Goal: Information Seeking & Learning: Learn about a topic

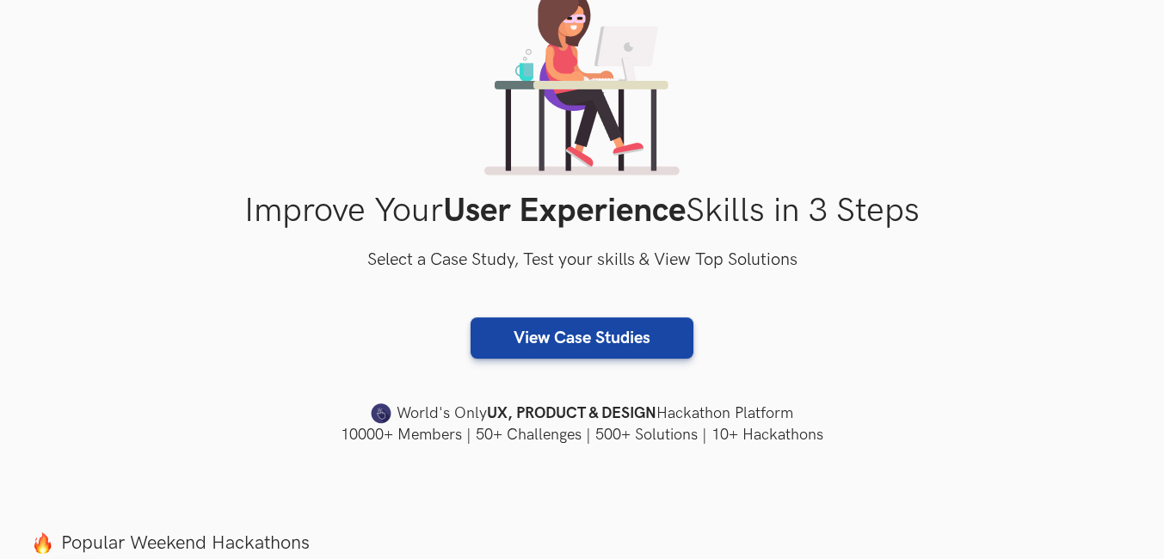
scroll to position [172, 0]
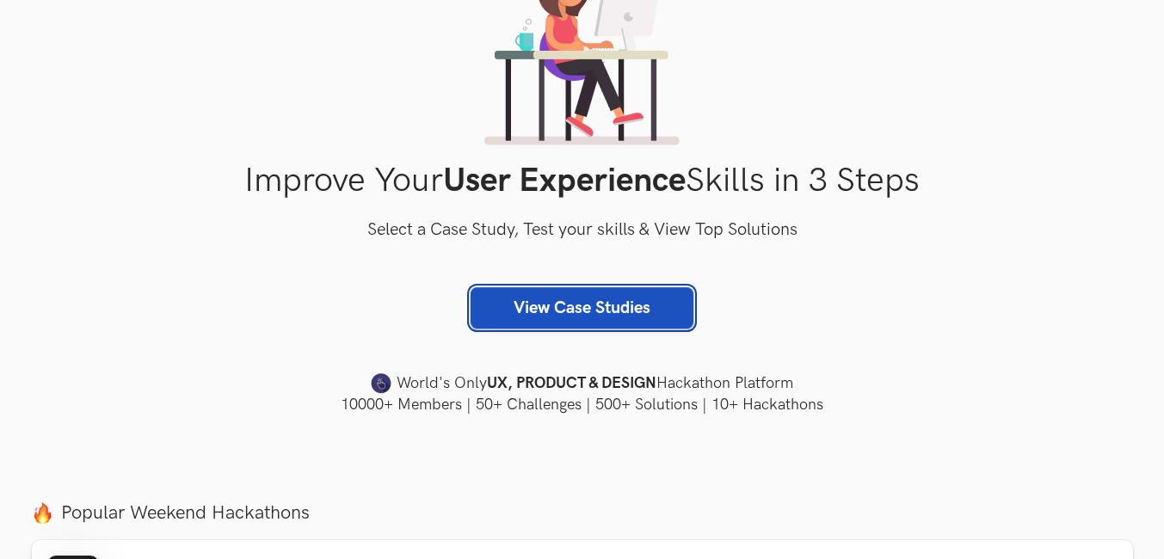
click at [594, 313] on link "View Case Studies" at bounding box center [581, 307] width 223 height 41
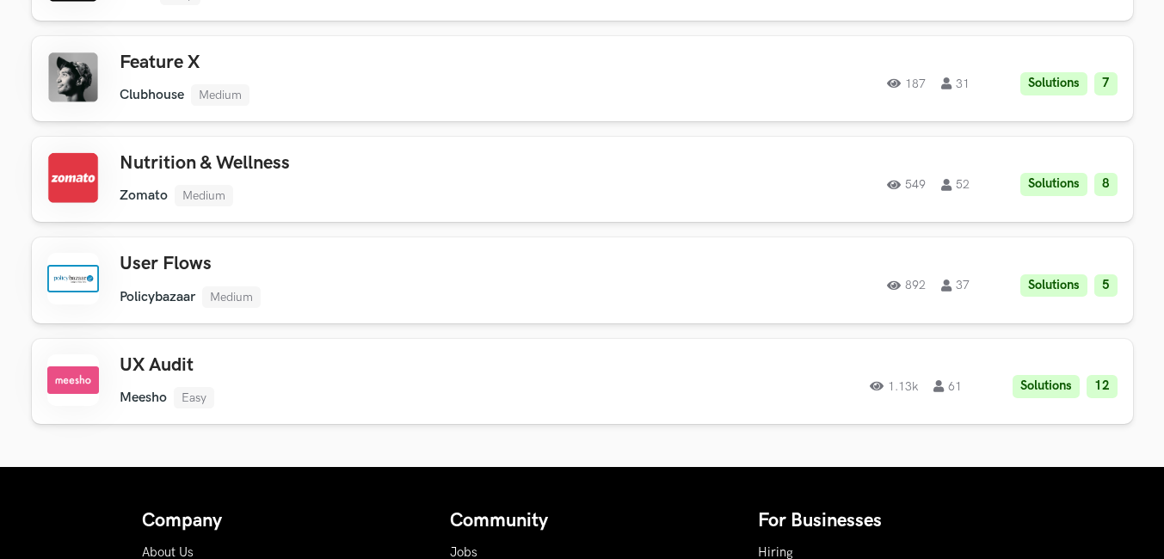
scroll to position [1827, 0]
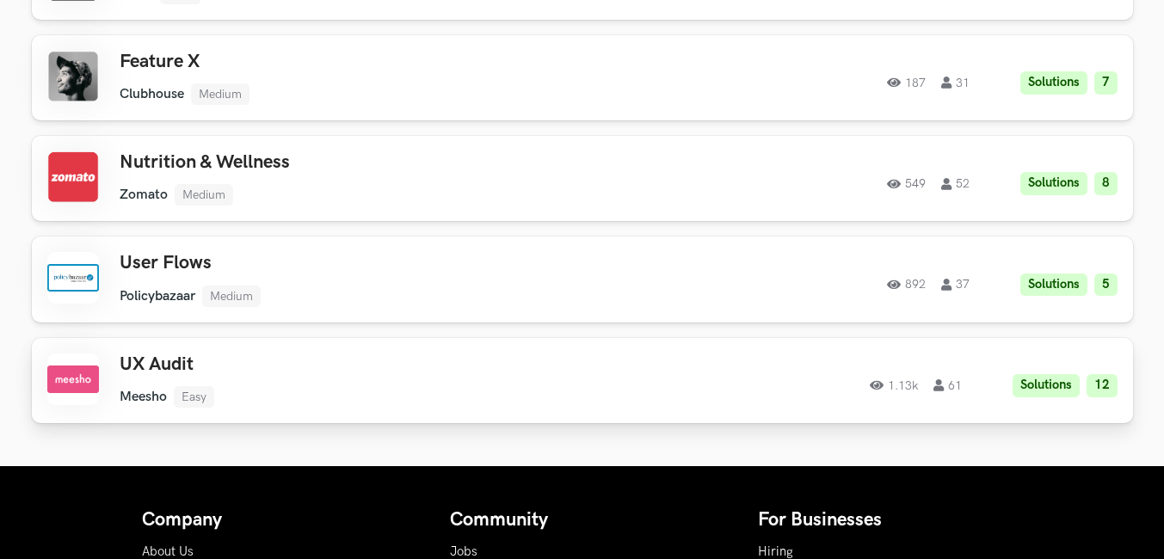
click at [339, 393] on ul "Meesho Easy" at bounding box center [364, 397] width 489 height 22
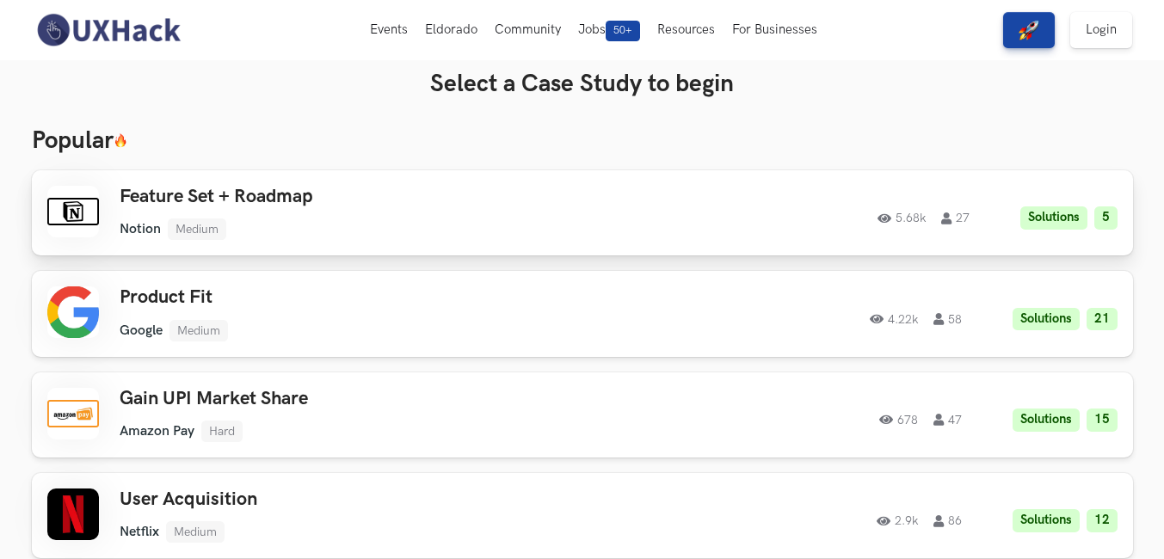
scroll to position [0, 0]
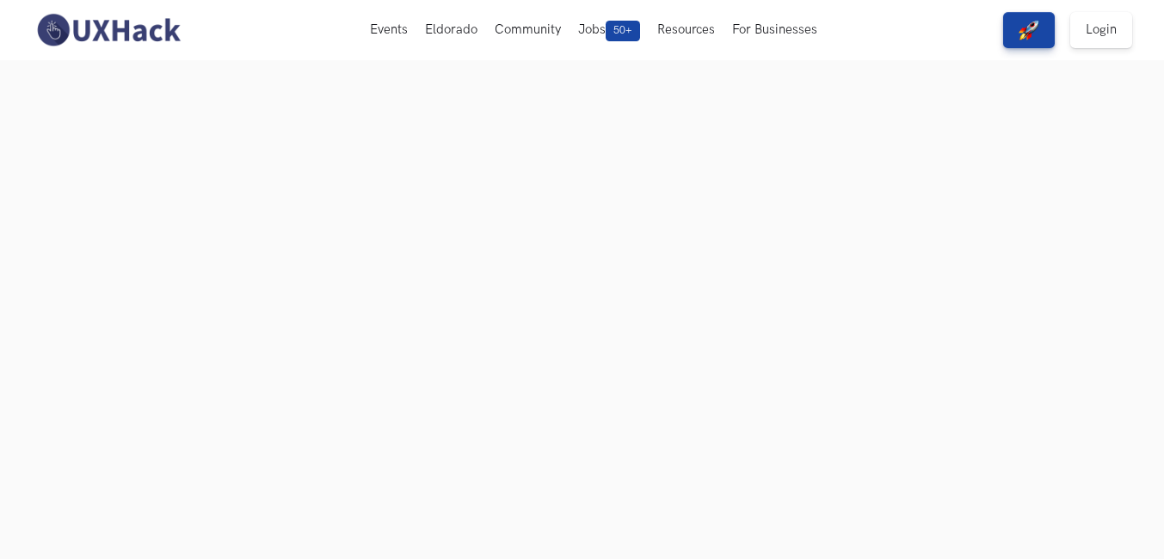
scroll to position [172, 0]
